Goal: Complete application form

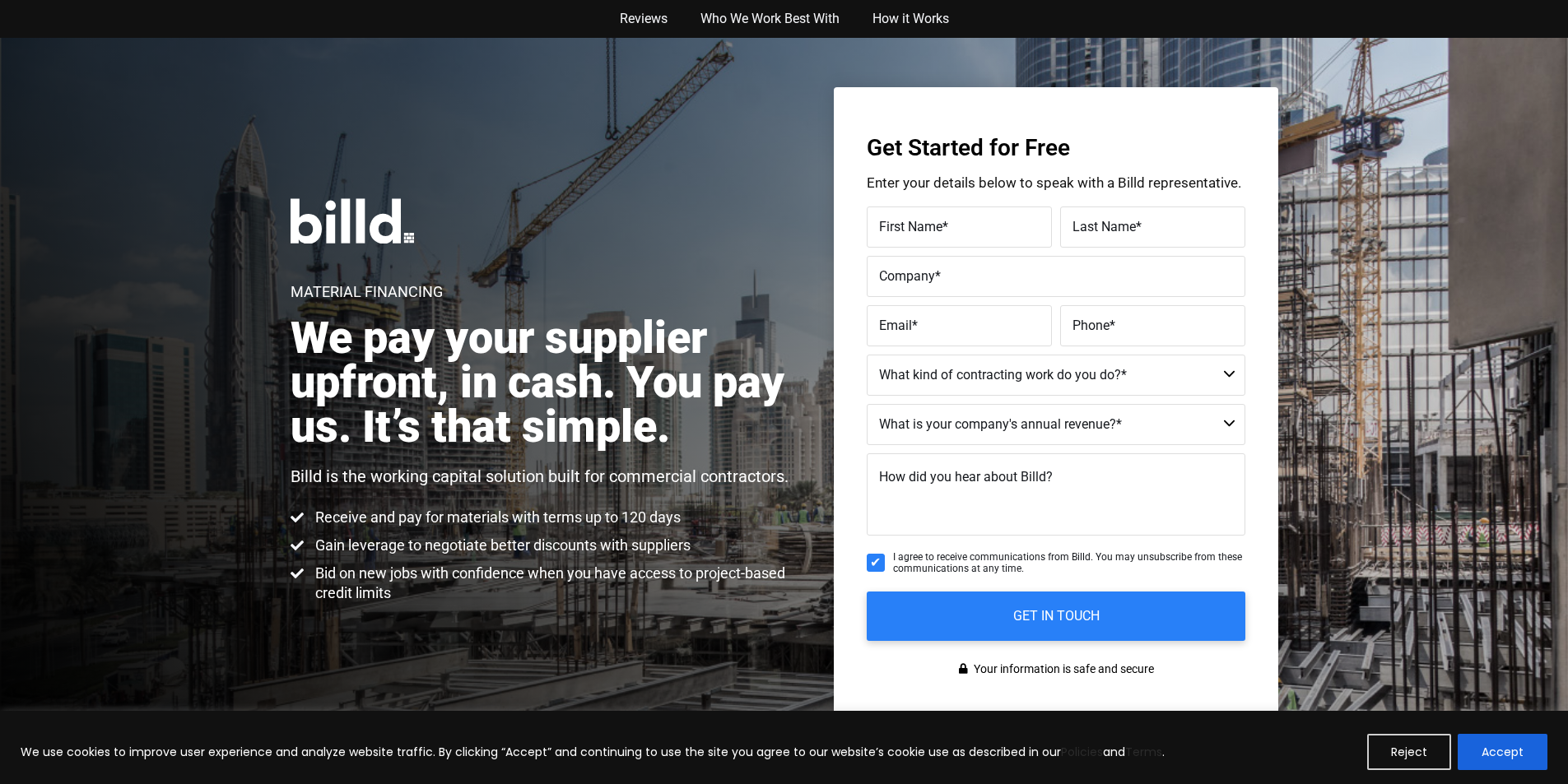
click at [1472, 737] on button "Accept" at bounding box center [1503, 752] width 90 height 36
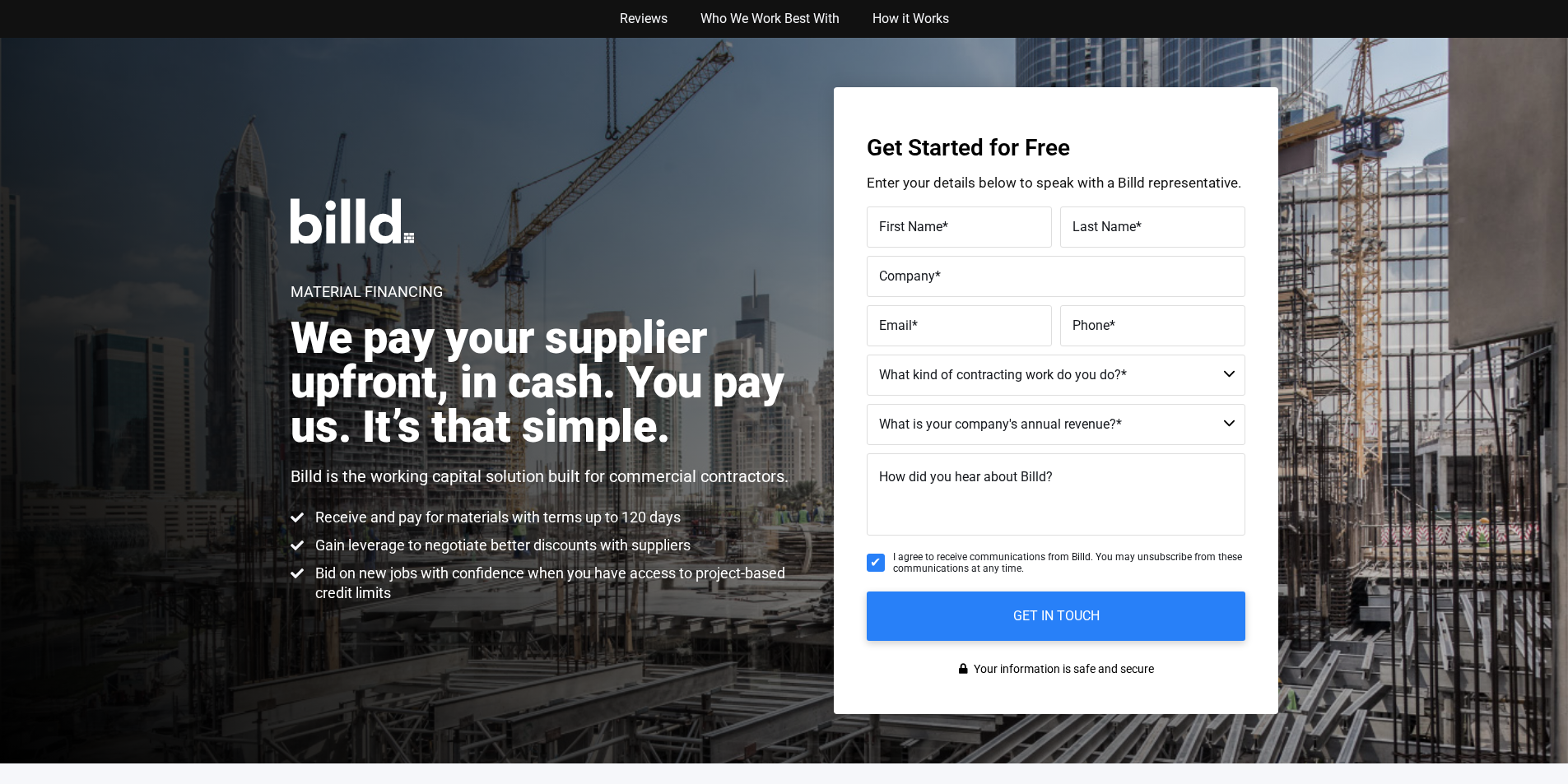
click at [971, 231] on label "First Name *" at bounding box center [959, 227] width 160 height 24
click at [971, 231] on input "First Name *" at bounding box center [959, 227] width 186 height 41
type input "[PERSON_NAME]"
click at [1077, 214] on div "Last Name *" at bounding box center [1151, 227] width 189 height 41
type input "Kerluke"
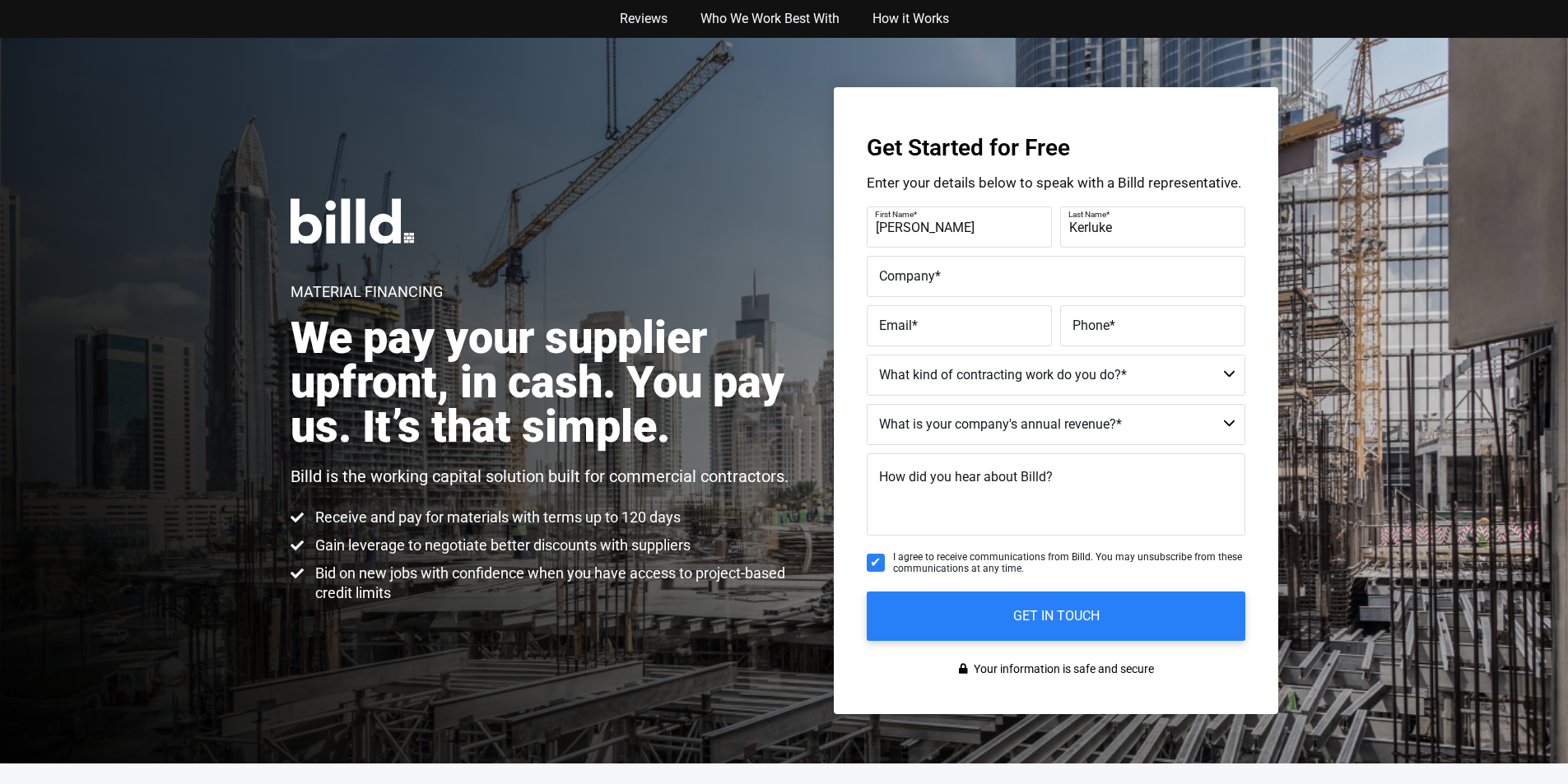
click at [978, 267] on label "Company *" at bounding box center [1056, 276] width 354 height 24
click at [978, 267] on input "Company *" at bounding box center [1056, 276] width 378 height 41
type input "[PERSON_NAME], [PERSON_NAME] and [PERSON_NAME]"
click at [885, 331] on span "Email" at bounding box center [895, 325] width 33 height 15
click at [885, 331] on input "Email *" at bounding box center [959, 326] width 186 height 41
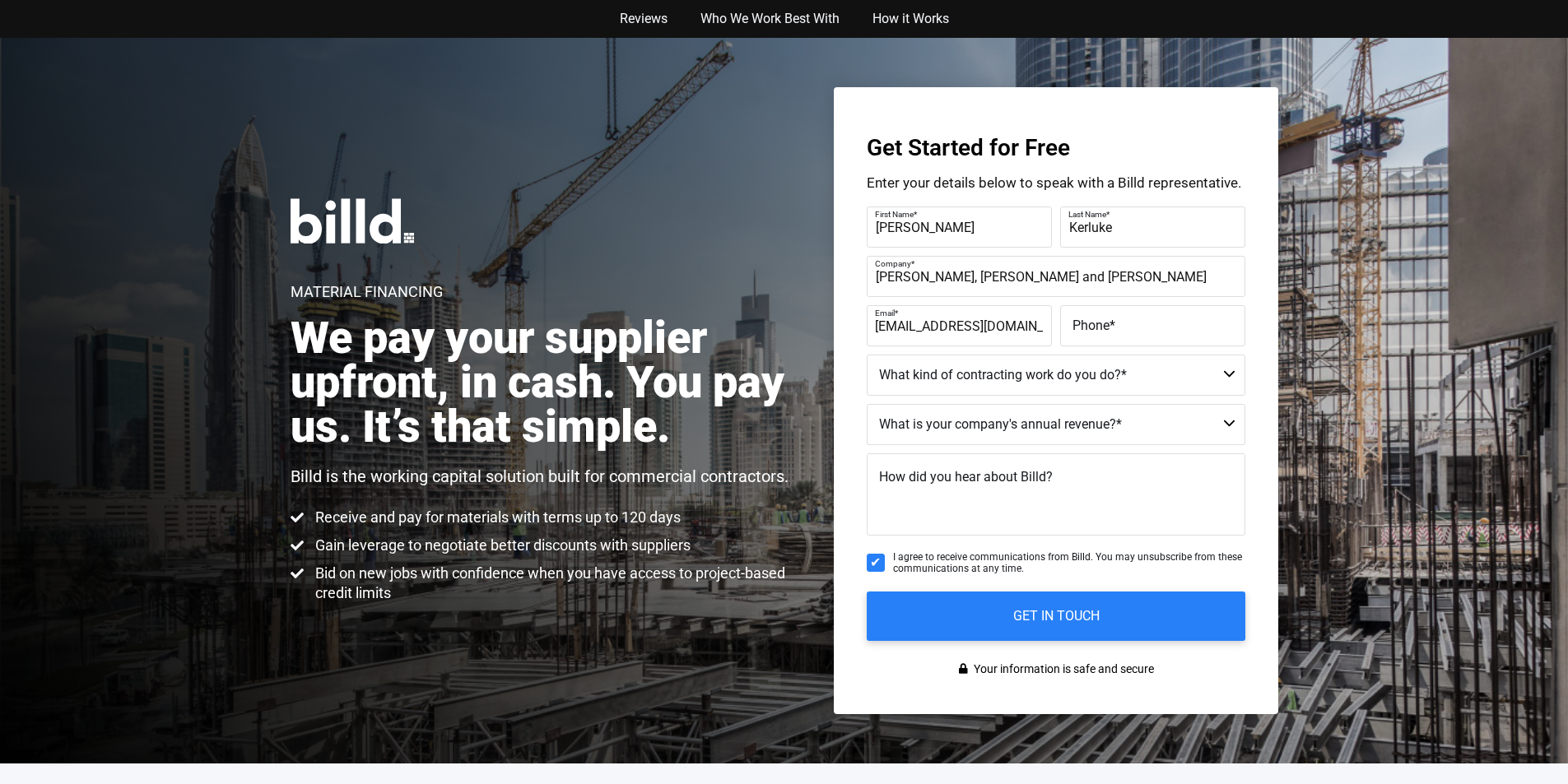
scroll to position [0, 12]
type input "[EMAIL_ADDRESS][DOMAIN_NAME]"
click at [1133, 320] on label "Phone *" at bounding box center [1153, 326] width 160 height 24
click at [1133, 320] on input "Phone *" at bounding box center [1153, 326] width 186 height 41
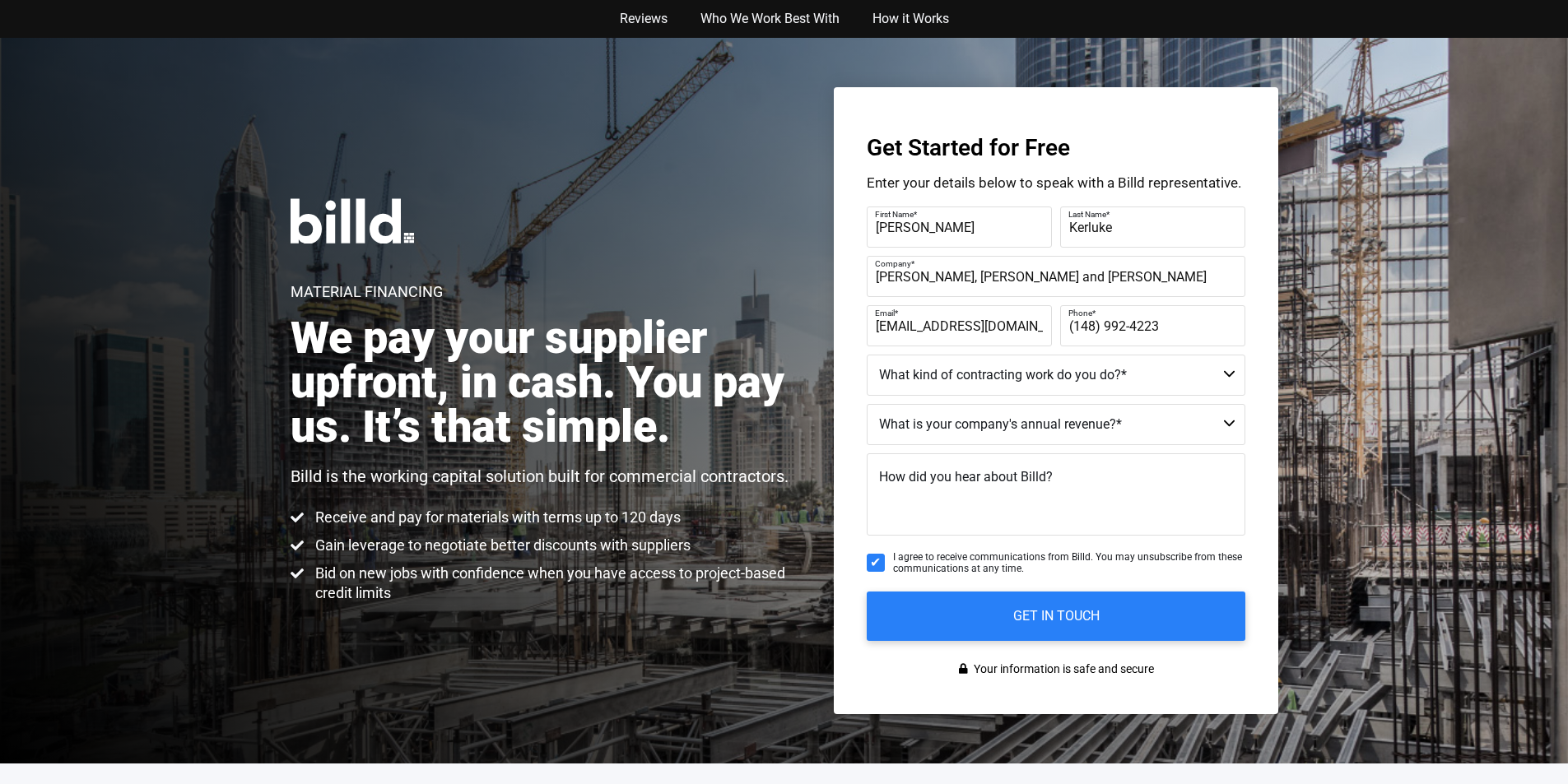
type input "(148) 992-4223"
click at [1010, 359] on select "Commercial Commercial and Residential Residential Not a Contractor" at bounding box center [1056, 375] width 378 height 41
select select "Commercial and Residential"
click at [866, 355] on select "Commercial Commercial and Residential Residential Not a Contractor" at bounding box center [1056, 375] width 378 height 41
click at [1089, 422] on select "$40M + $25M - $40M $8M - $25M $4M - $8M $2M - $4M $1M - $2M Less than $1M" at bounding box center [1056, 425] width 378 height 41
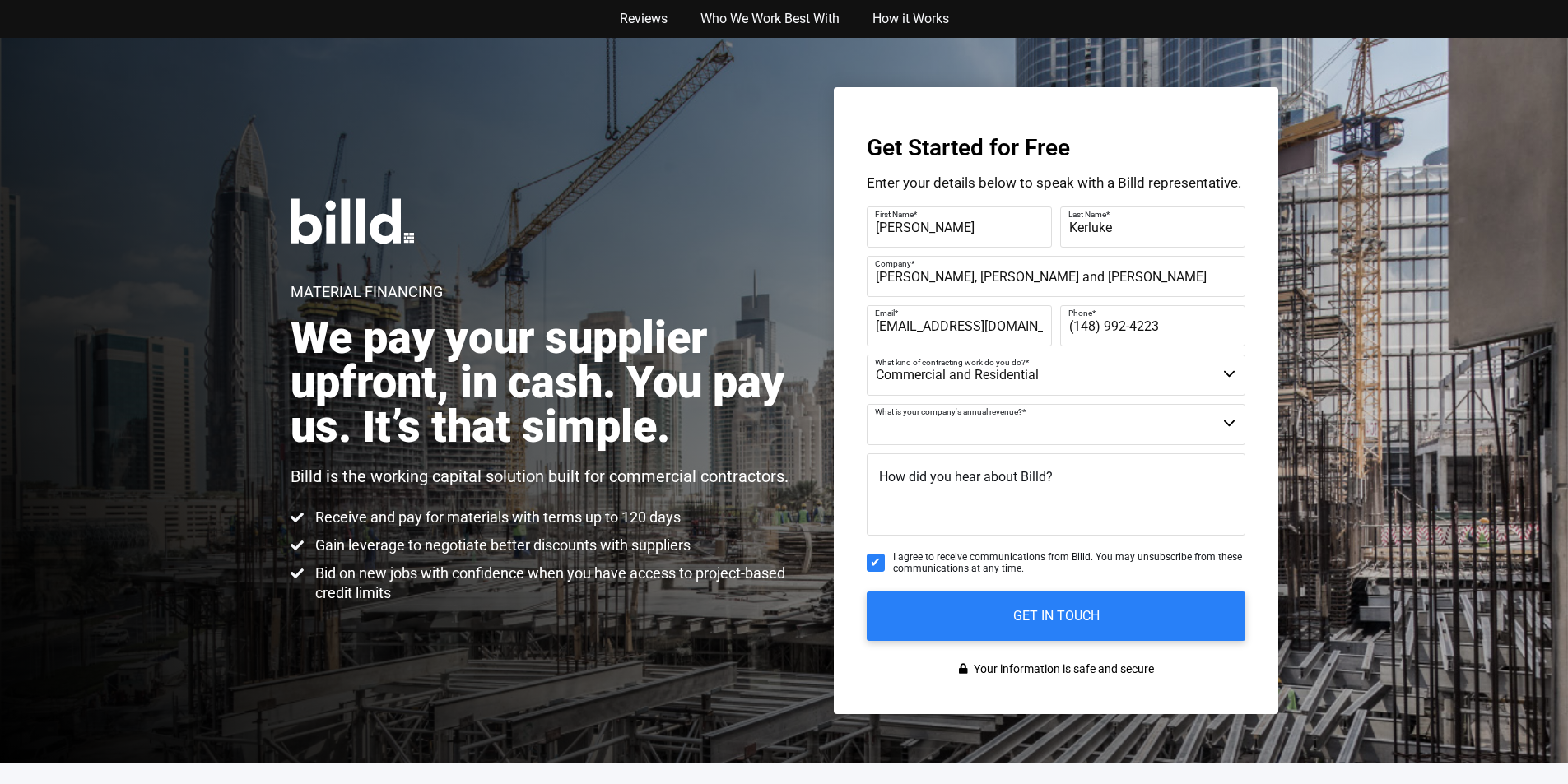
select select "$25M - $40M"
click at [866, 404] on select "$40M + $25M - $40M $8M - $25M $4M - $8M $2M - $4M $1M - $2M Less than $1M" at bounding box center [1056, 425] width 378 height 41
click at [1074, 557] on span "I agree to receive communications from Billd. You may unsubscribe from these co…" at bounding box center [1069, 563] width 352 height 24
click at [885, 557] on input "I agree to receive communications from Billd. You may unsubscribe from these co…" at bounding box center [875, 563] width 18 height 18
click at [1074, 557] on span "I agree to receive communications from Billd. You may unsubscribe from these co…" at bounding box center [1069, 563] width 352 height 24
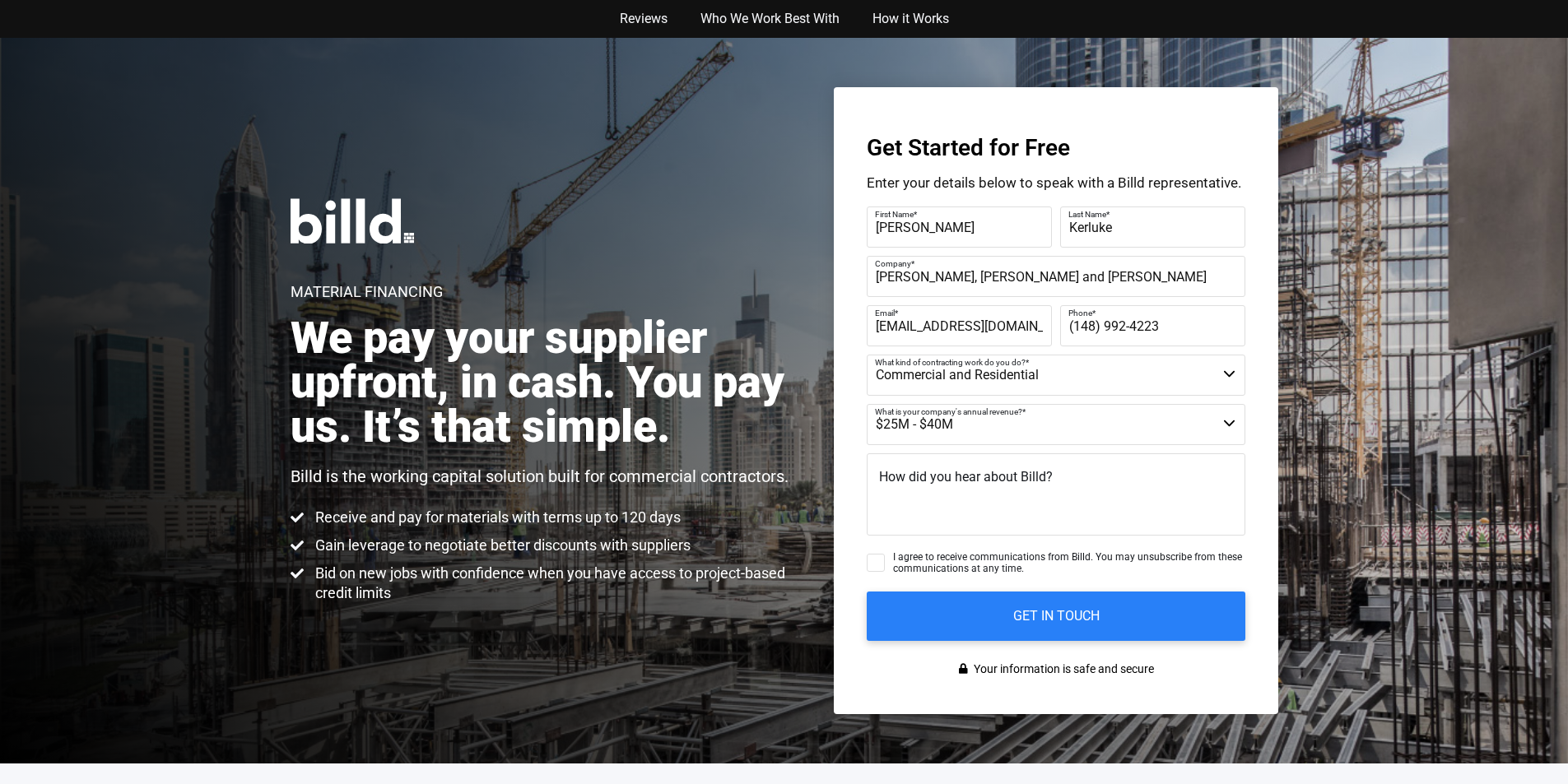
click at [885, 557] on input "I agree to receive communications from Billd. You may unsubscribe from these co…" at bounding box center [875, 563] width 18 height 18
checkbox input "true"
click at [387, 198] on img at bounding box center [352, 221] width 123 height 45
